Goal: Complete application form

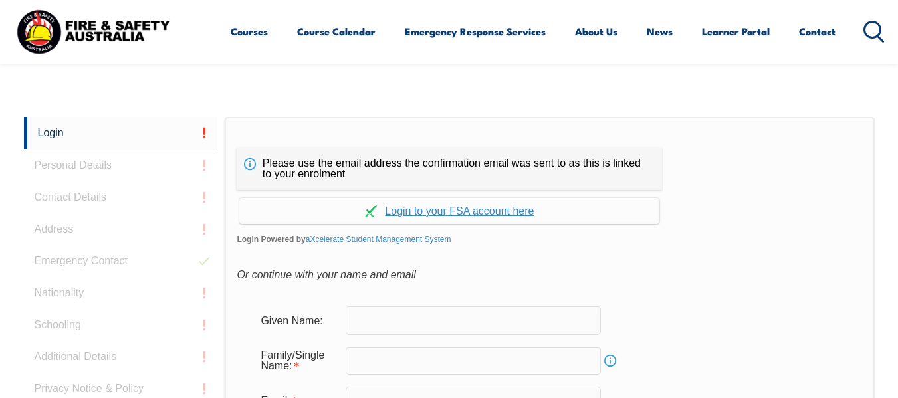
scroll to position [314, 0]
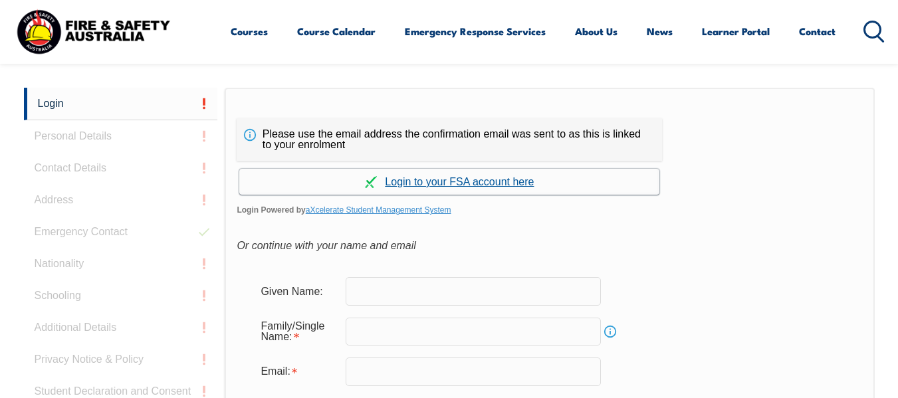
click at [443, 185] on link "Continue with aXcelerate" at bounding box center [449, 182] width 420 height 26
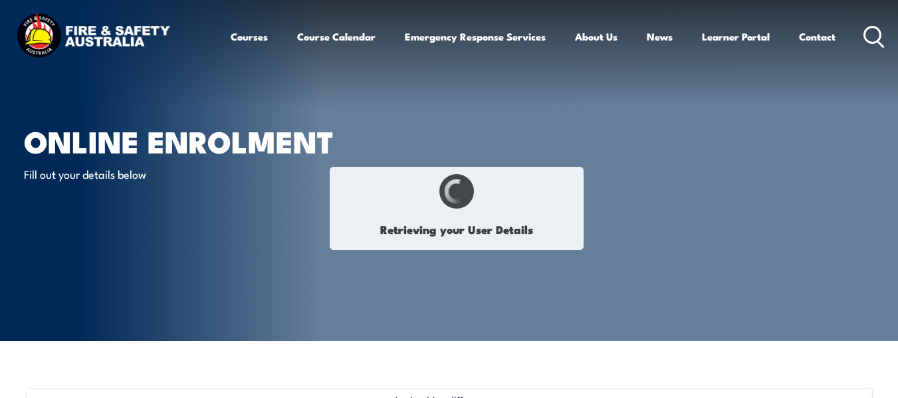
select select "Mr"
type input "[PERSON_NAME]"
type input "[DATE]"
type input "N26NYV2HFU"
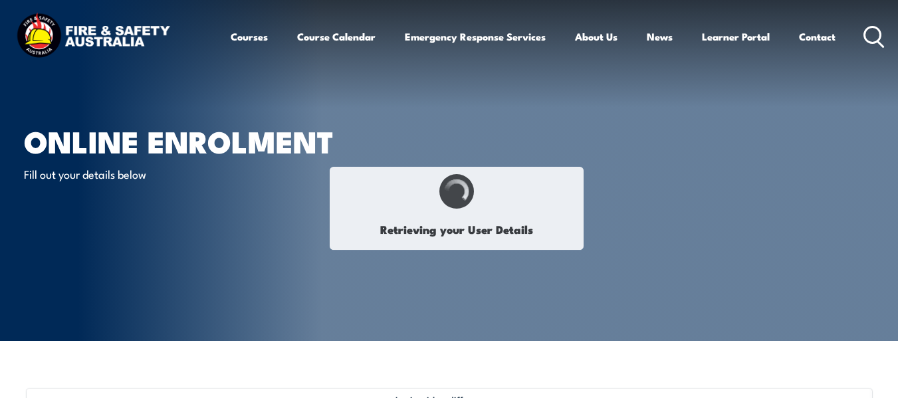
select select "M"
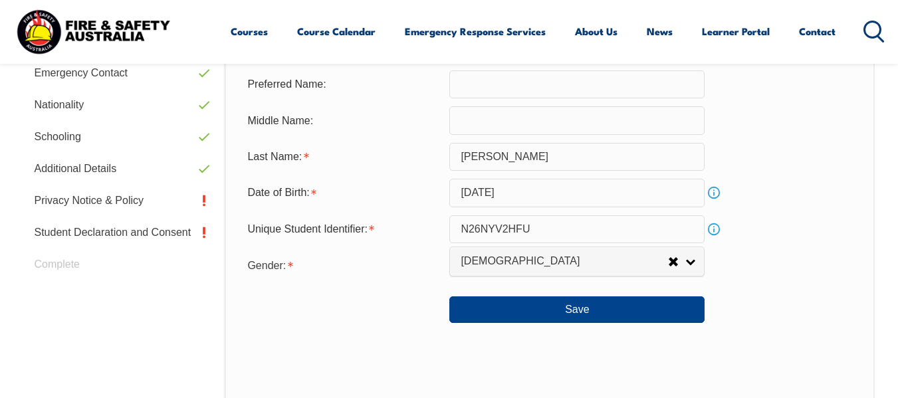
scroll to position [522, 0]
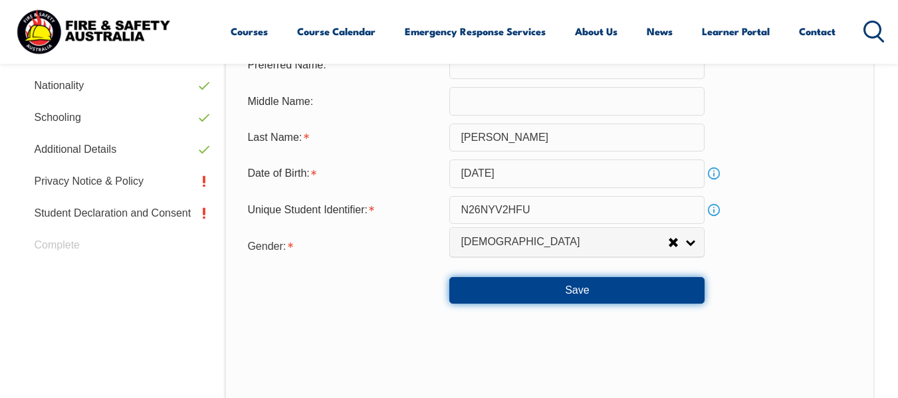
click at [579, 290] on button "Save" at bounding box center [576, 290] width 255 height 27
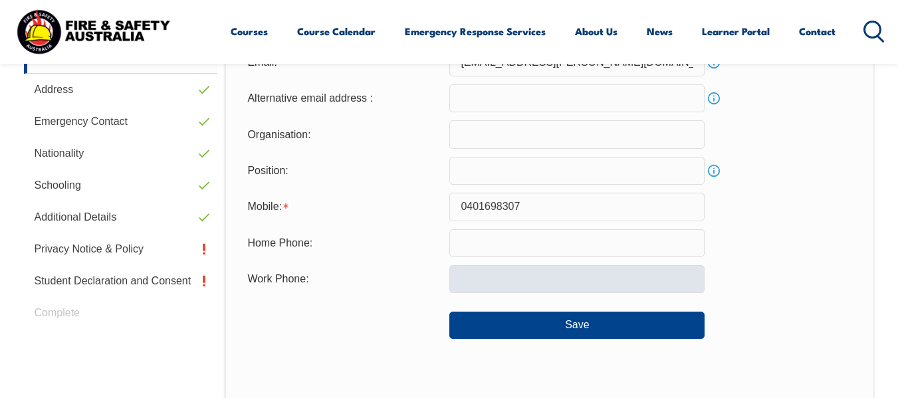
scroll to position [455, 0]
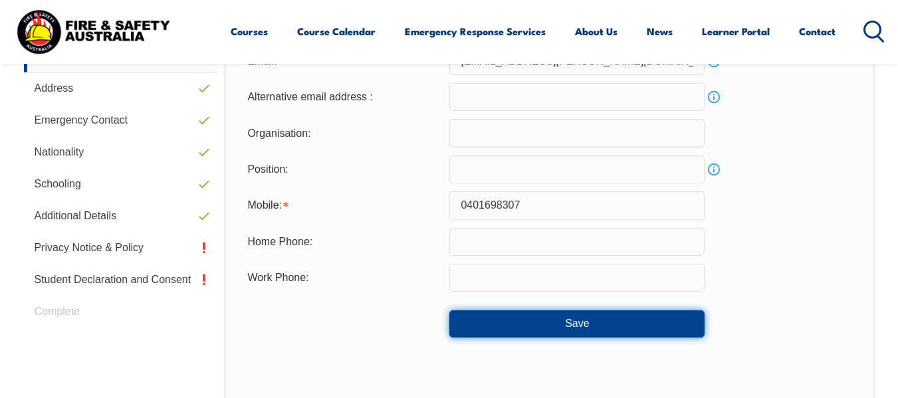
click at [580, 317] on button "Save" at bounding box center [576, 323] width 255 height 27
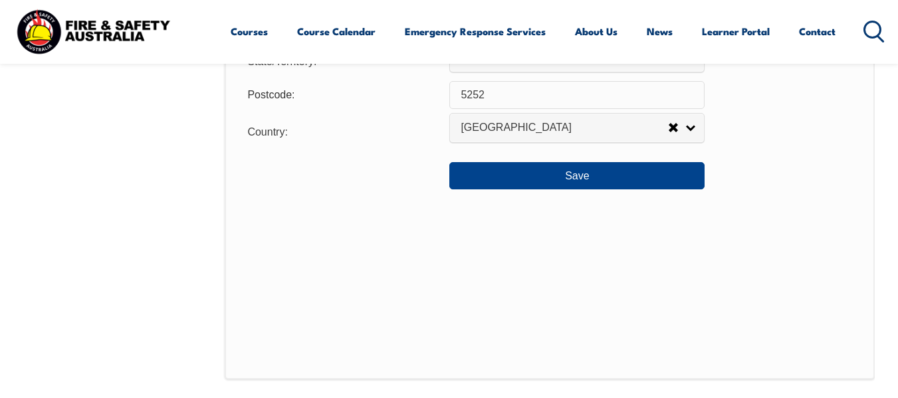
scroll to position [1120, 0]
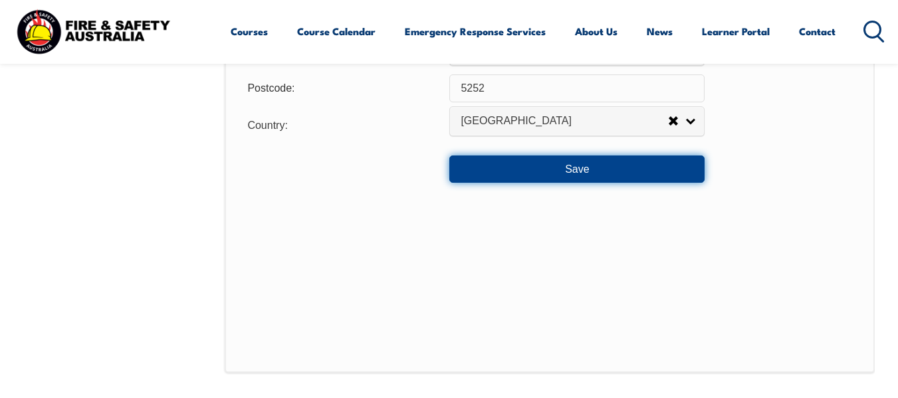
click at [587, 167] on button "Save" at bounding box center [576, 168] width 255 height 27
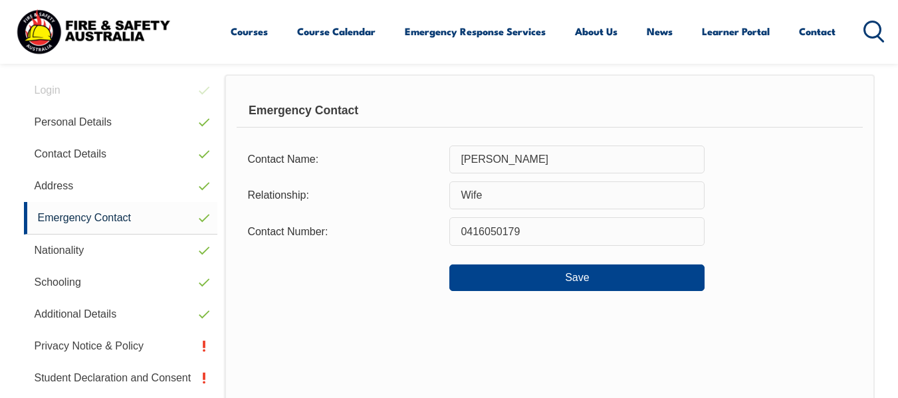
scroll to position [322, 0]
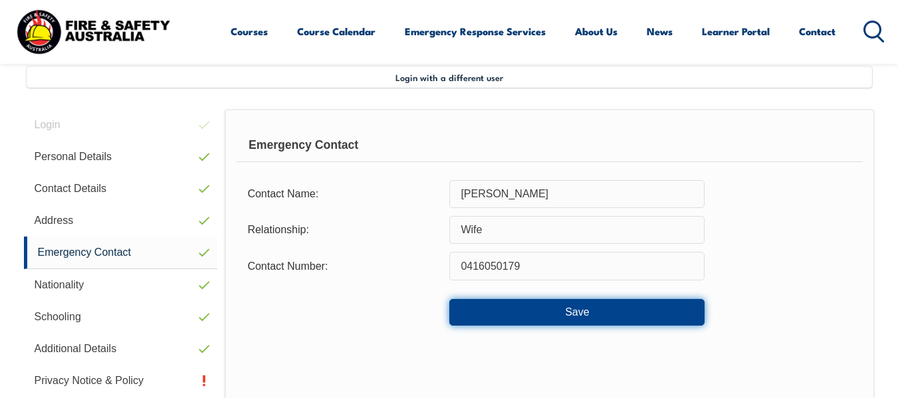
click at [591, 314] on button "Save" at bounding box center [576, 312] width 255 height 27
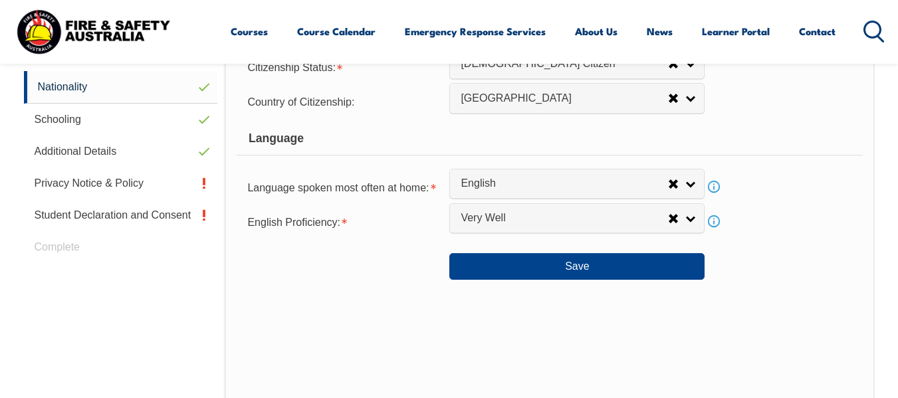
scroll to position [522, 0]
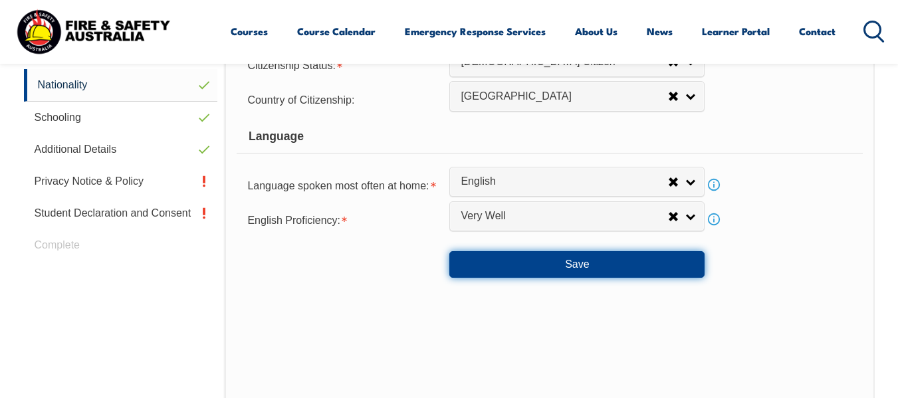
click at [567, 259] on button "Save" at bounding box center [576, 264] width 255 height 27
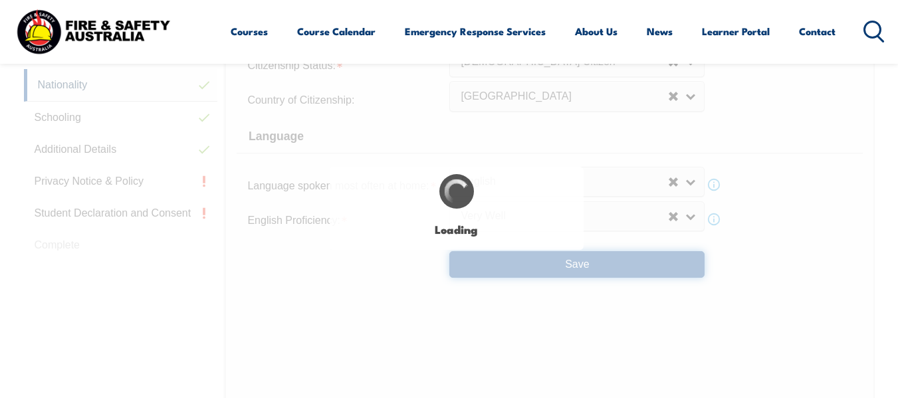
select select "false"
select select "true"
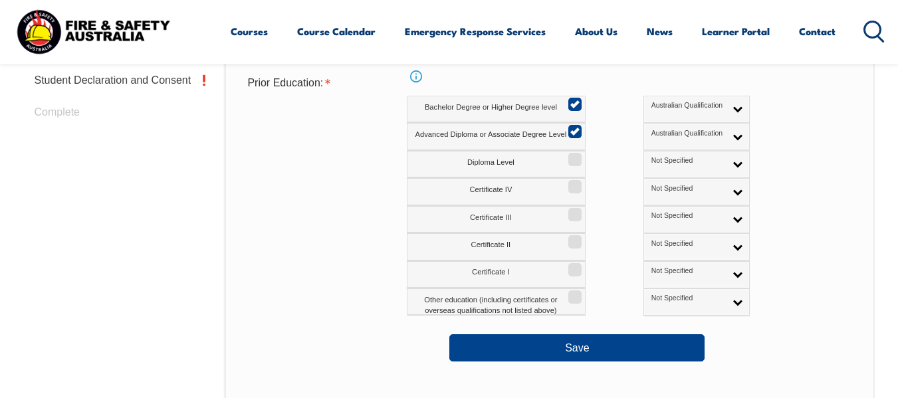
scroll to position [721, 0]
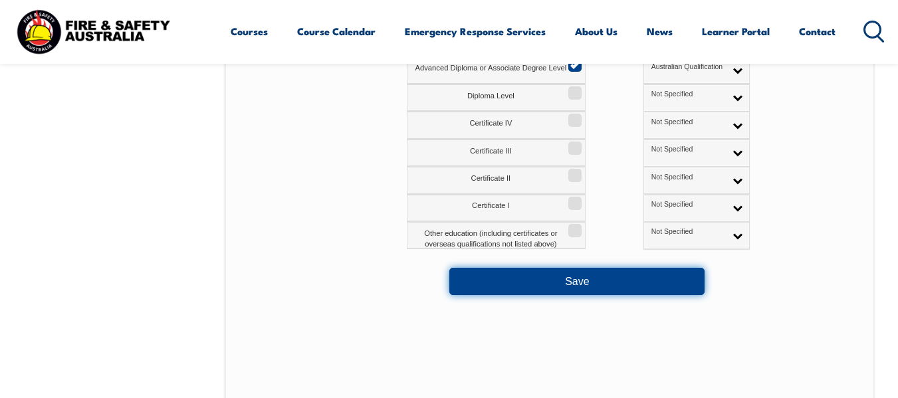
click at [579, 282] on button "Save" at bounding box center [576, 281] width 255 height 27
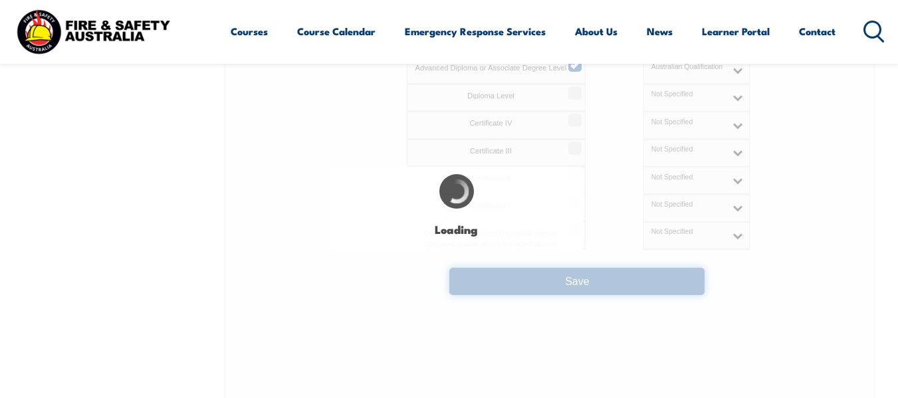
select select "false"
select select "true"
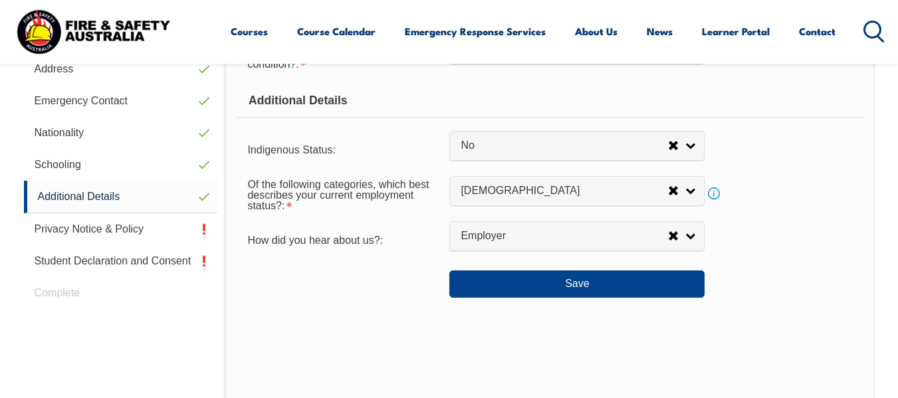
scroll to position [522, 0]
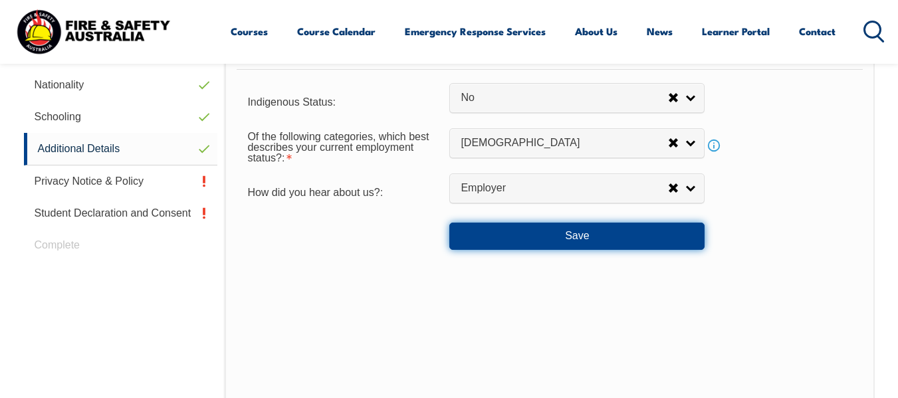
click at [587, 239] on button "Save" at bounding box center [576, 236] width 255 height 27
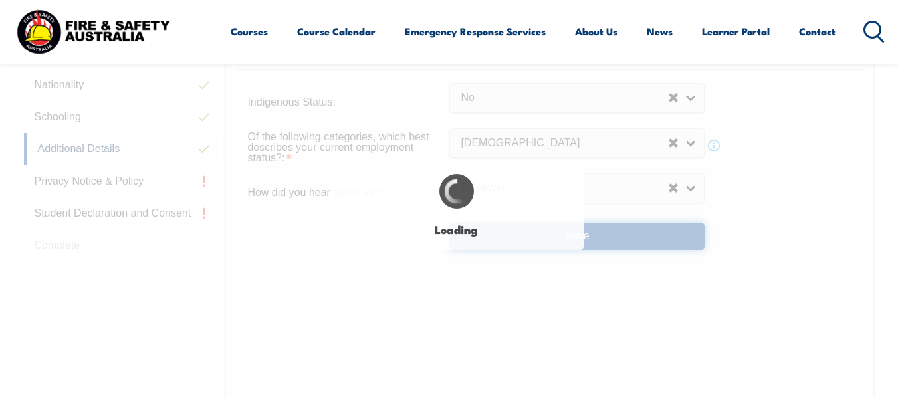
select select "false"
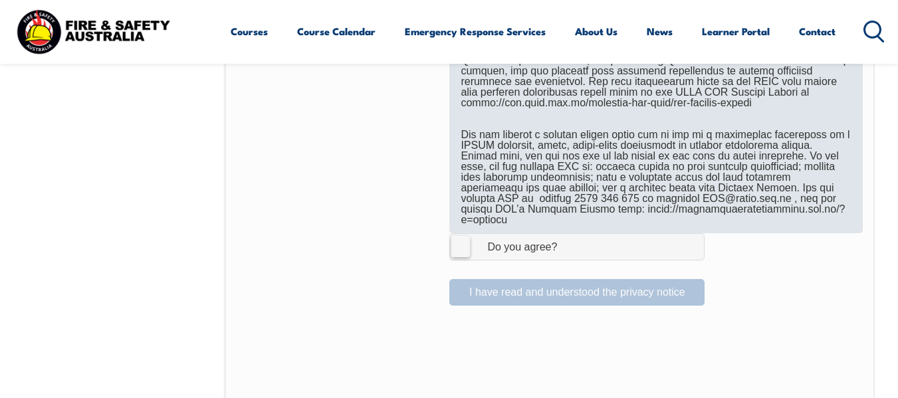
scroll to position [854, 0]
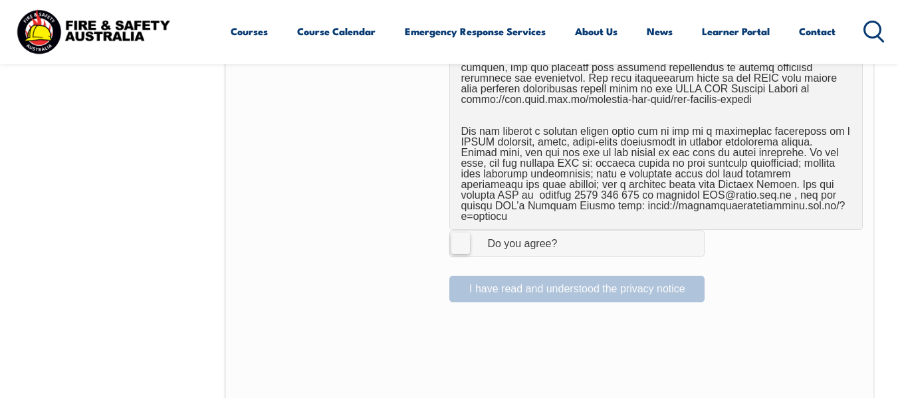
click at [464, 231] on label "I Agree Do you agree?" at bounding box center [576, 243] width 255 height 27
click at [567, 231] on input "I Agree Do you agree?" at bounding box center [578, 243] width 23 height 25
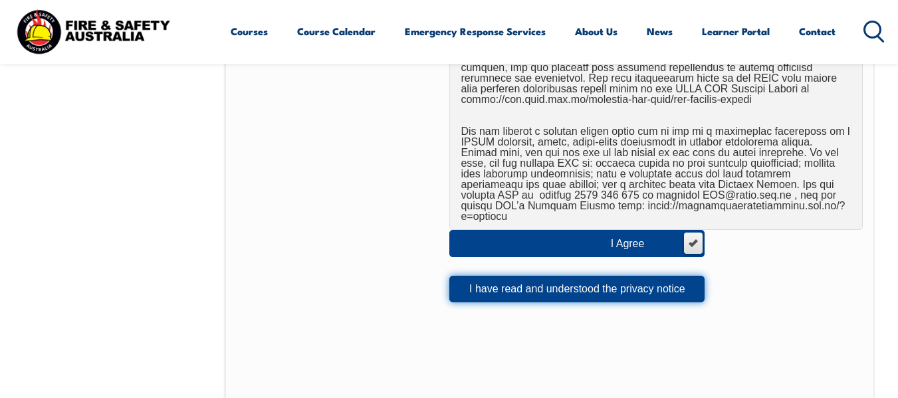
click at [550, 280] on button "I have read and understood the privacy notice" at bounding box center [576, 289] width 255 height 27
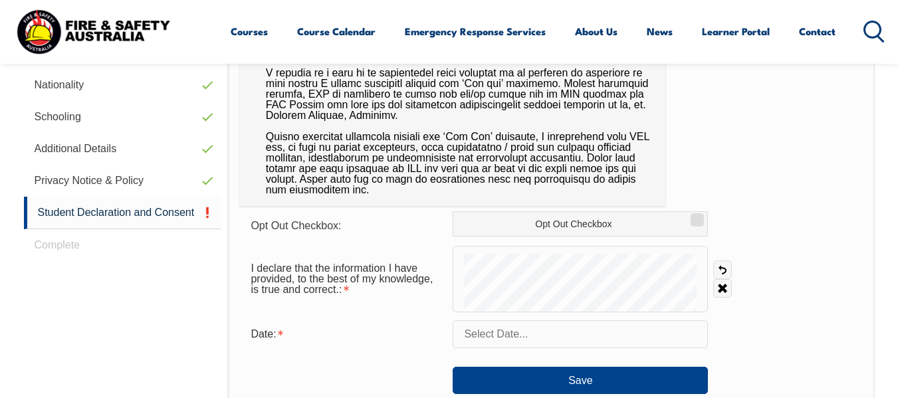
scroll to position [655, 0]
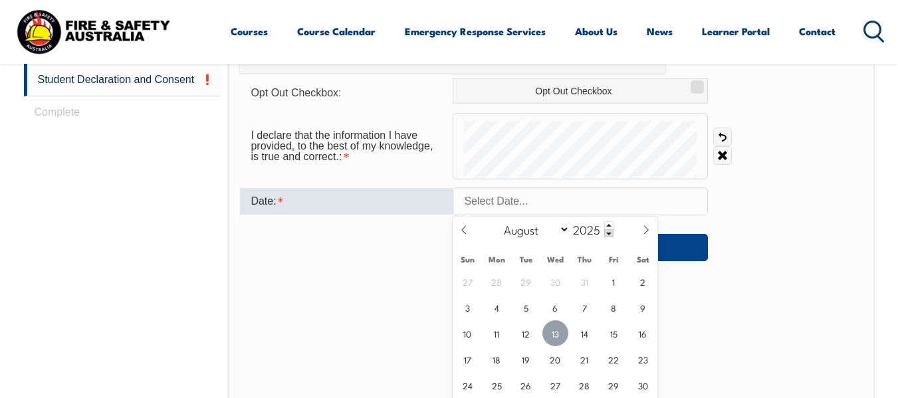
click at [561, 330] on span "13" at bounding box center [555, 333] width 26 height 26
type input "August 13, 2025"
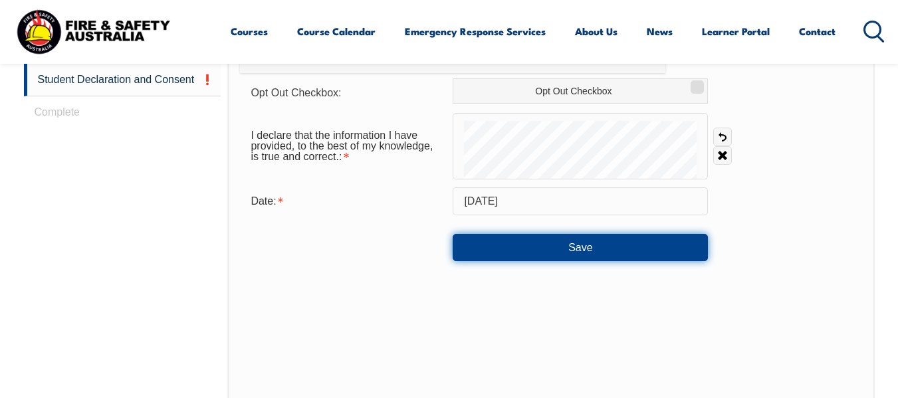
click at [546, 247] on button "Save" at bounding box center [580, 247] width 255 height 27
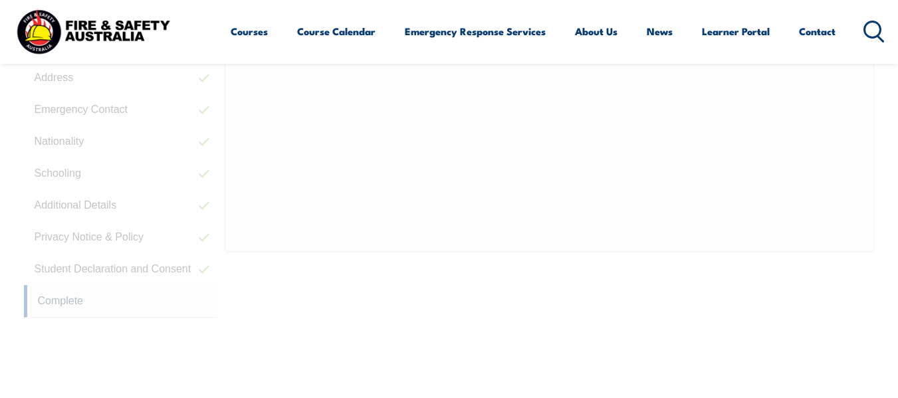
scroll to position [322, 0]
